Goal: Find specific page/section: Find specific page/section

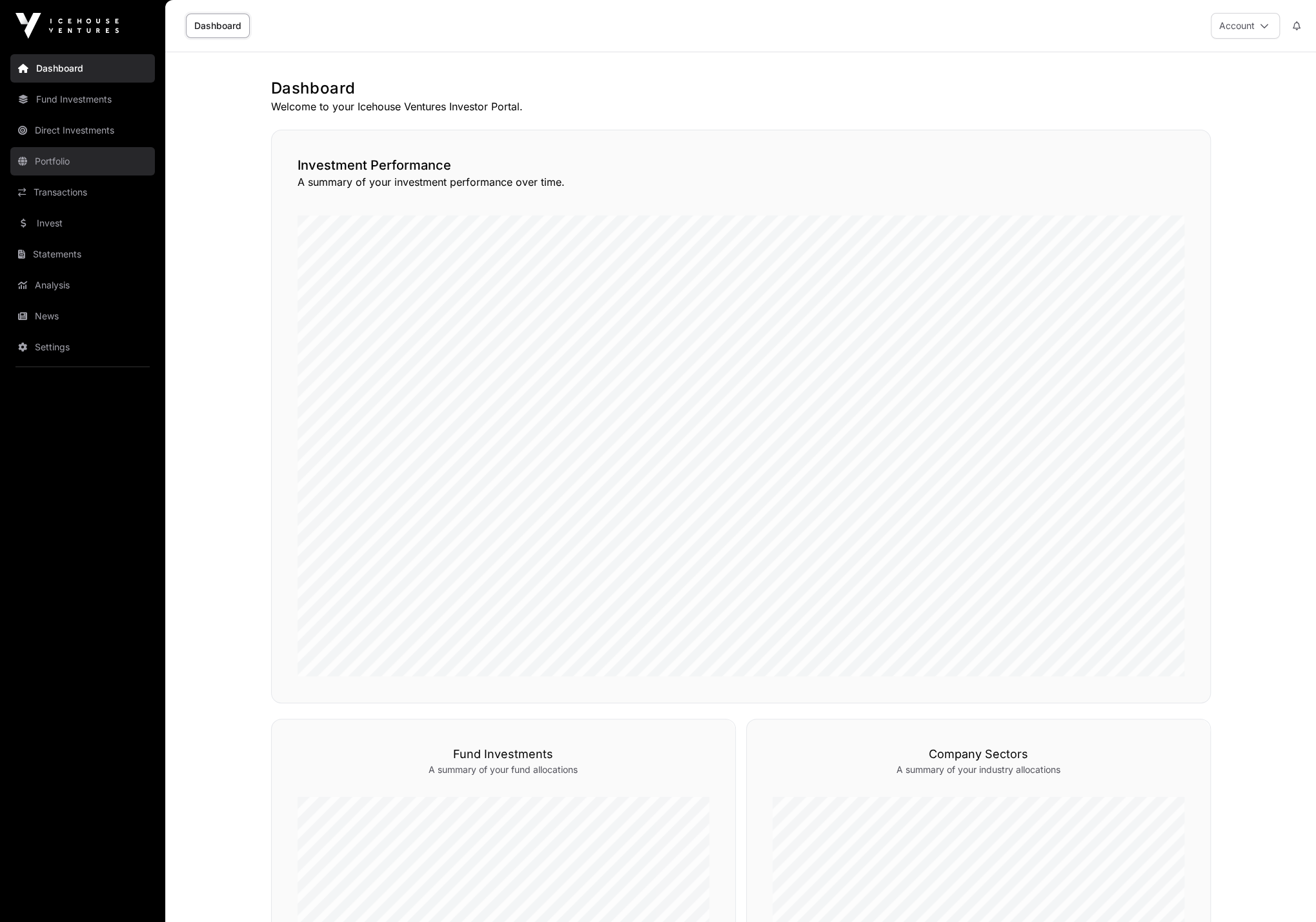
click at [87, 156] on link "Portfolio" at bounding box center [82, 161] width 144 height 28
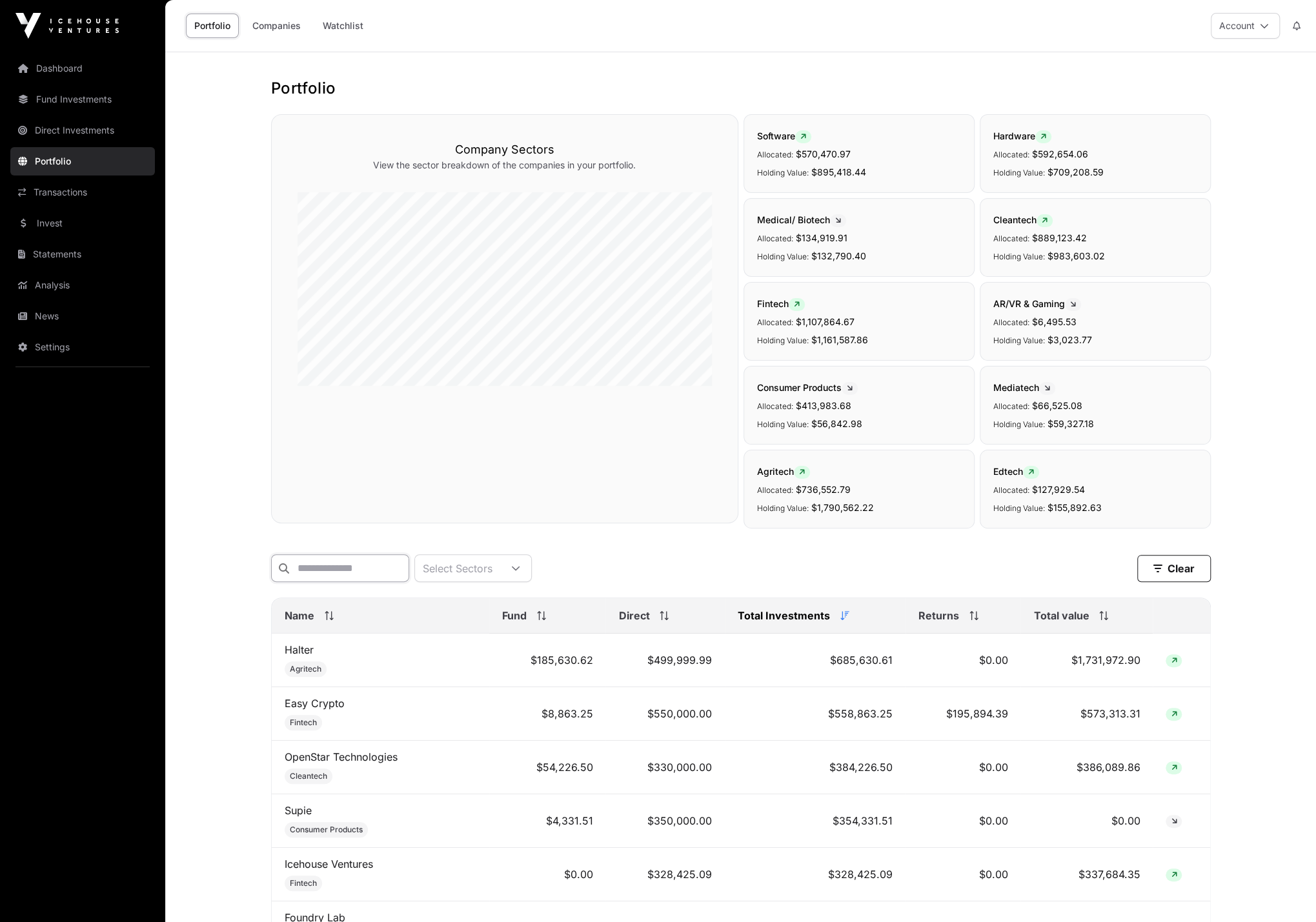
click at [314, 563] on input "text" at bounding box center [340, 567] width 138 height 27
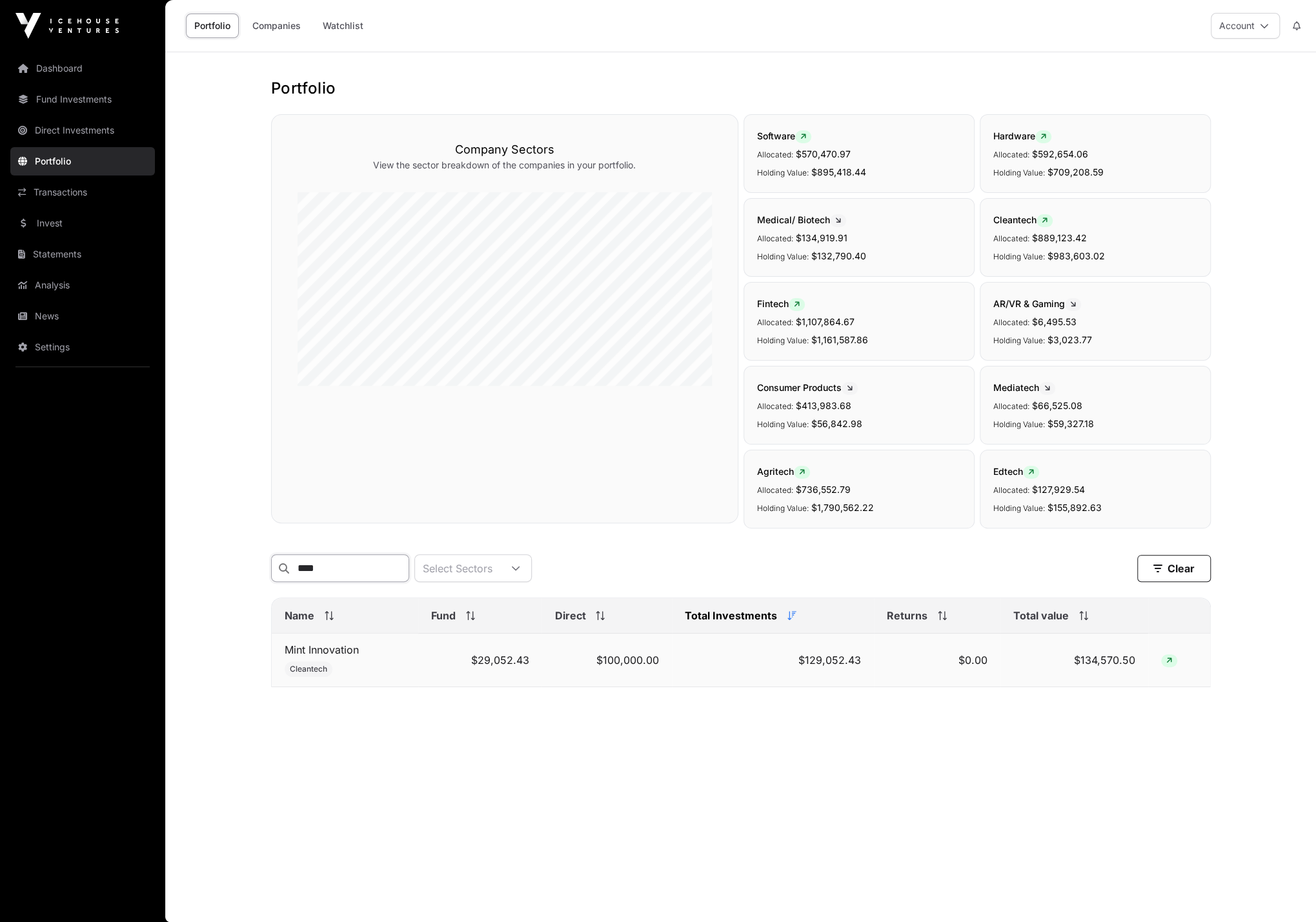
type input "****"
click at [459, 662] on td "$29,052.43" at bounding box center [480, 660] width 123 height 54
click at [347, 649] on link "Mint Innovation" at bounding box center [322, 649] width 74 height 13
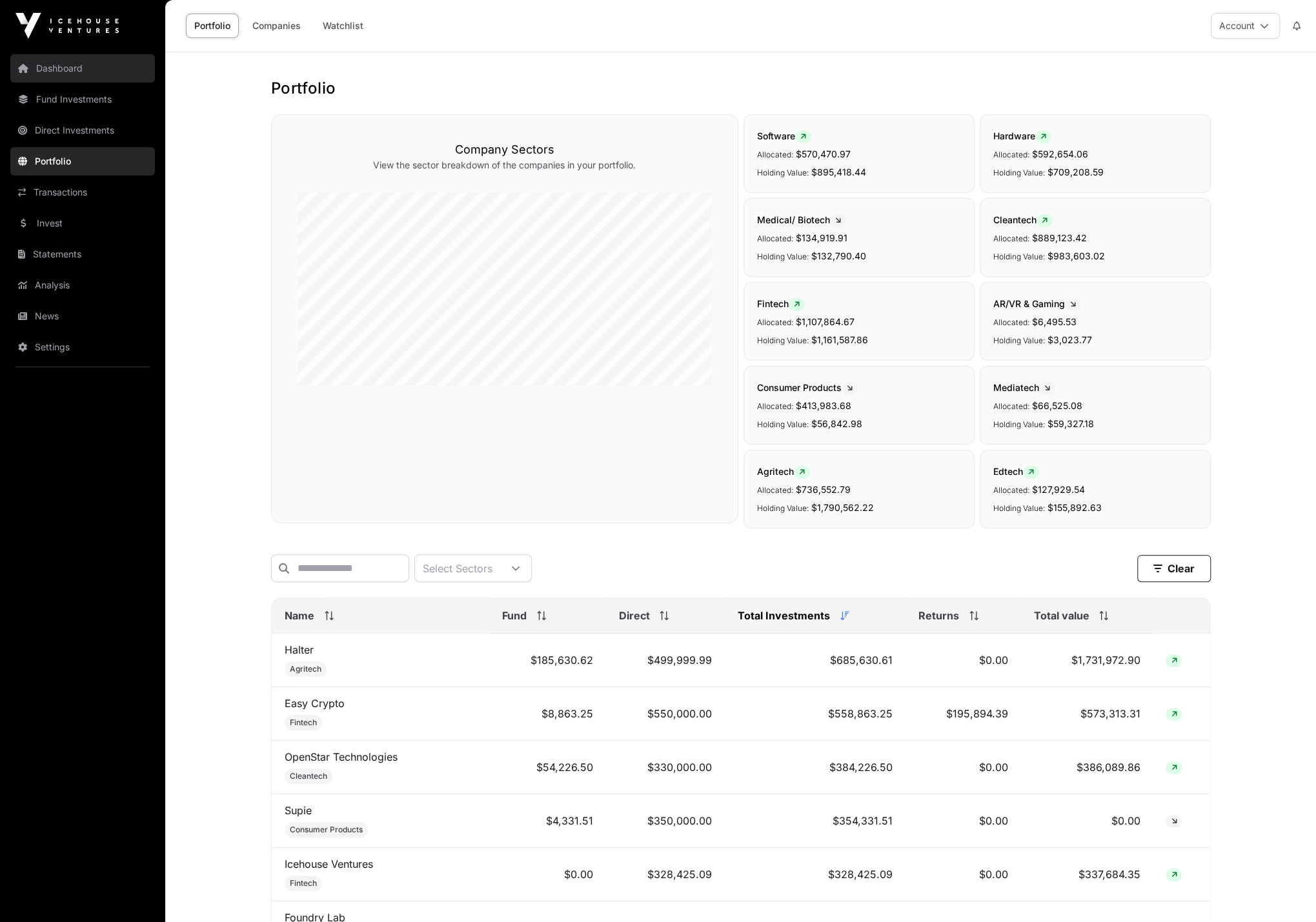
click at [82, 58] on link "Dashboard" at bounding box center [82, 68] width 144 height 28
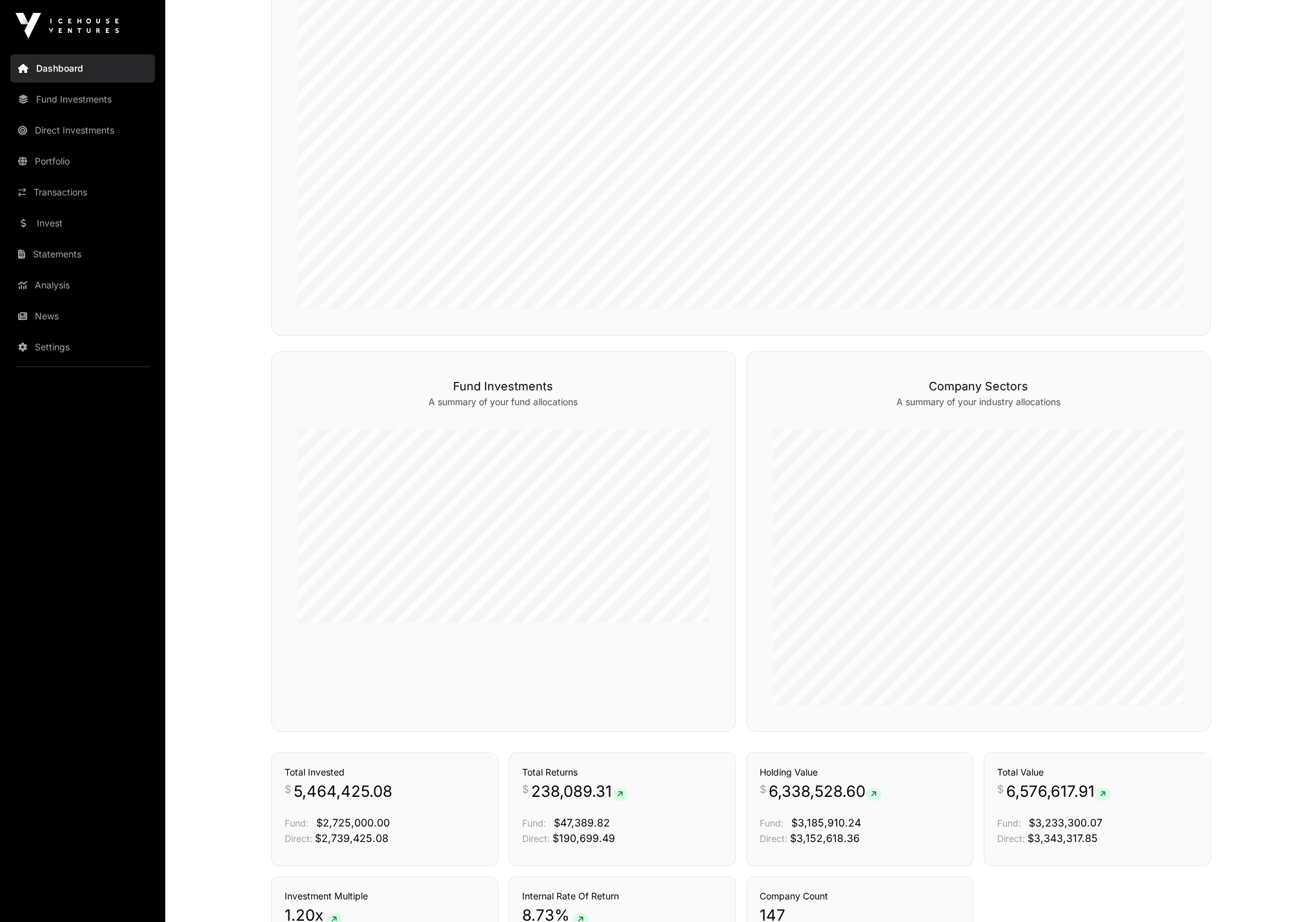
scroll to position [542, 0]
